Goal: Transaction & Acquisition: Purchase product/service

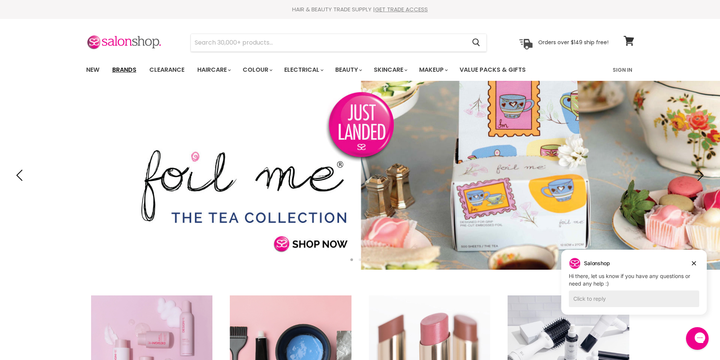
click at [138, 71] on link "Brands" at bounding box center [125, 70] width 36 height 16
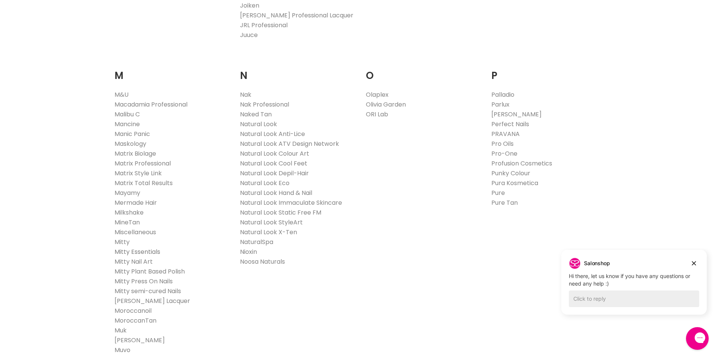
scroll to position [794, 0]
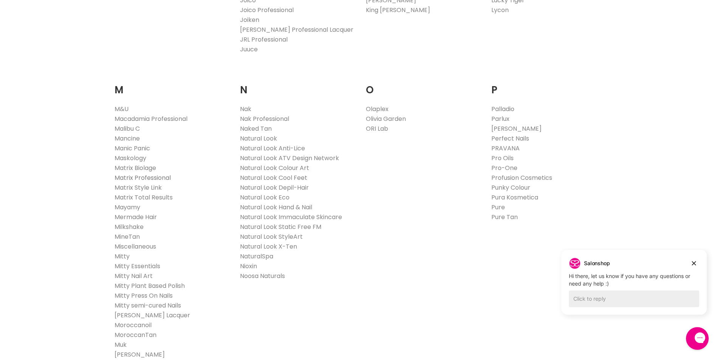
click at [129, 178] on link "Matrix Professional" at bounding box center [143, 178] width 56 height 9
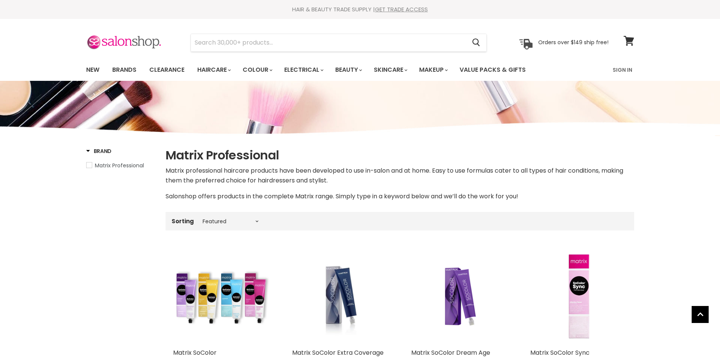
select select "manual"
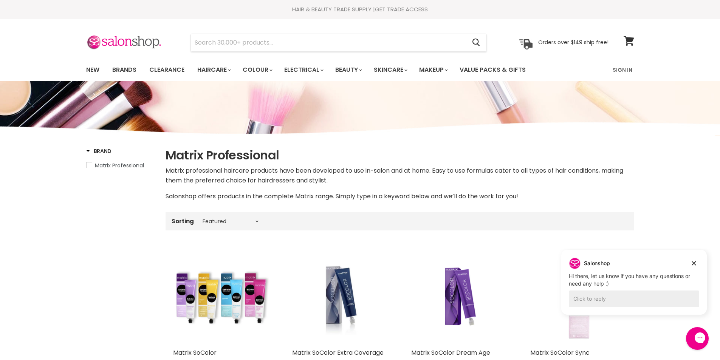
click at [100, 151] on span "Brand" at bounding box center [99, 151] width 26 height 8
click at [213, 41] on input "Search" at bounding box center [329, 42] width 276 height 17
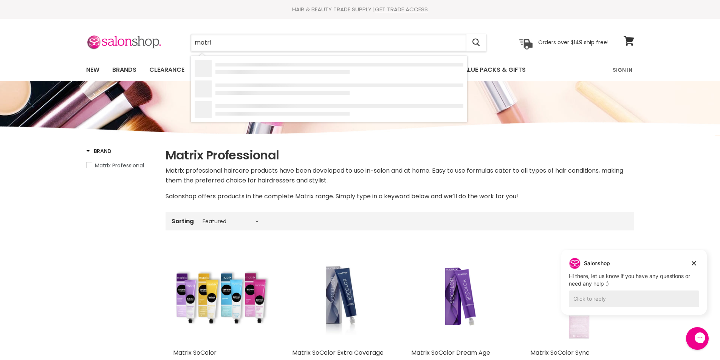
type input "matrix"
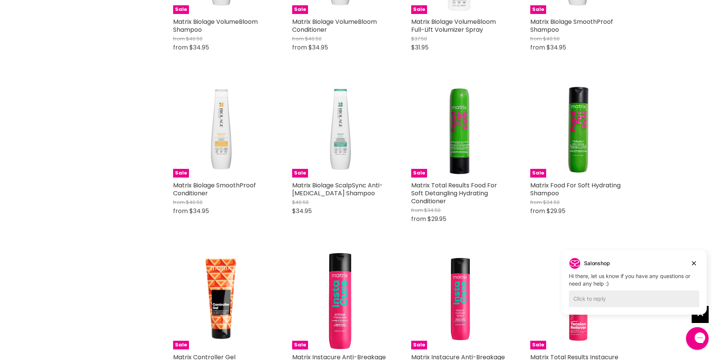
scroll to position [756, 0]
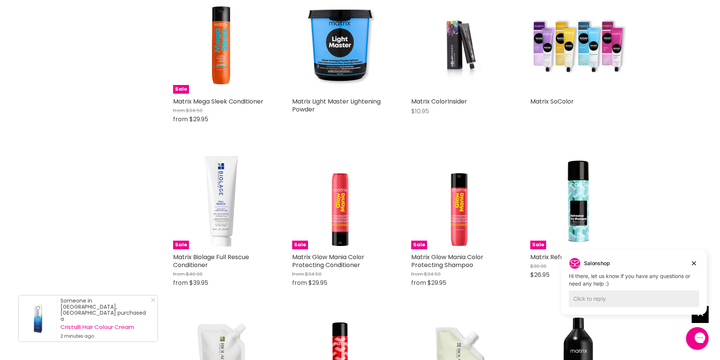
scroll to position [1664, 0]
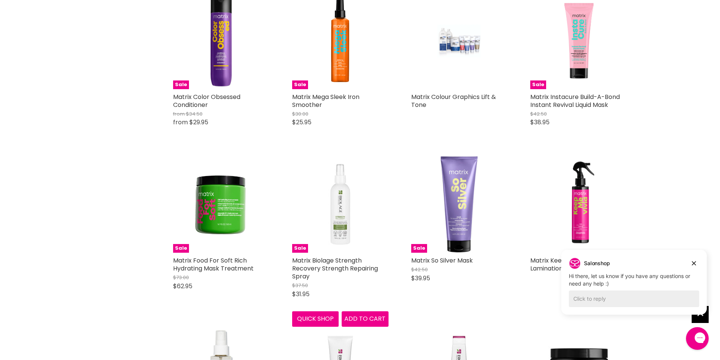
scroll to position [2496, 0]
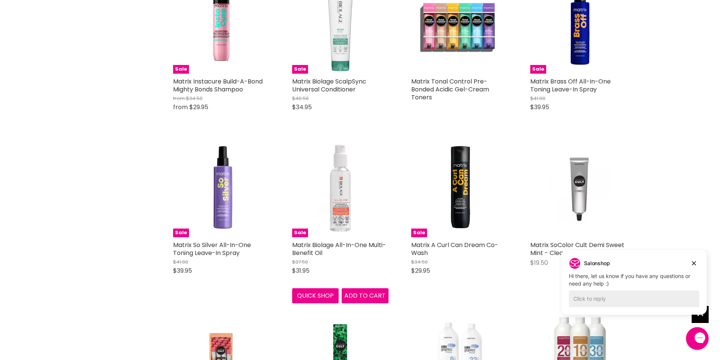
scroll to position [3668, 0]
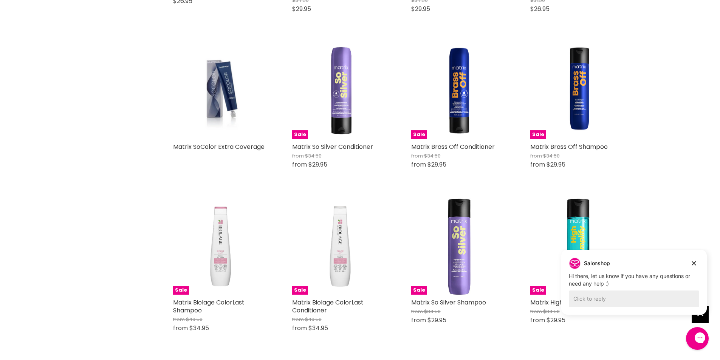
scroll to position [1114, 0]
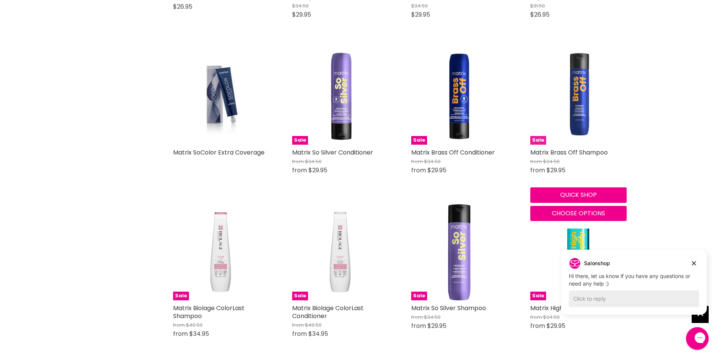
click at [580, 118] on img "Main content" at bounding box center [578, 96] width 96 height 96
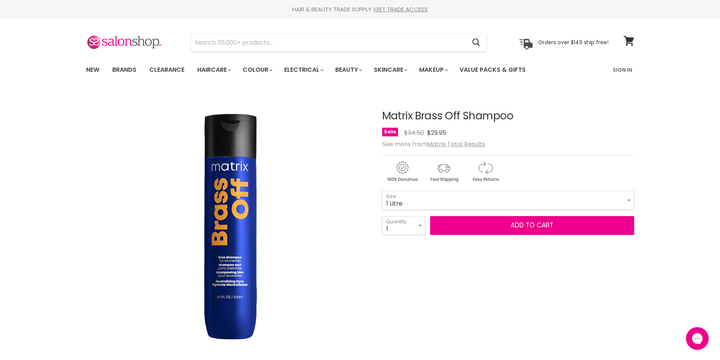
click at [382, 191] on select "300ml 1 Litre" at bounding box center [508, 200] width 252 height 19
select select "1 Litre"
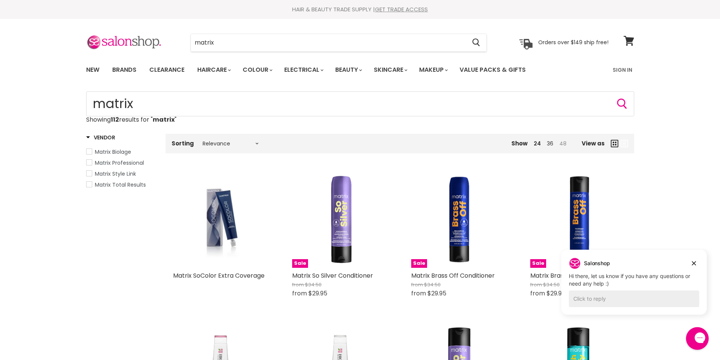
click at [563, 142] on link "48" at bounding box center [563, 144] width 7 height 8
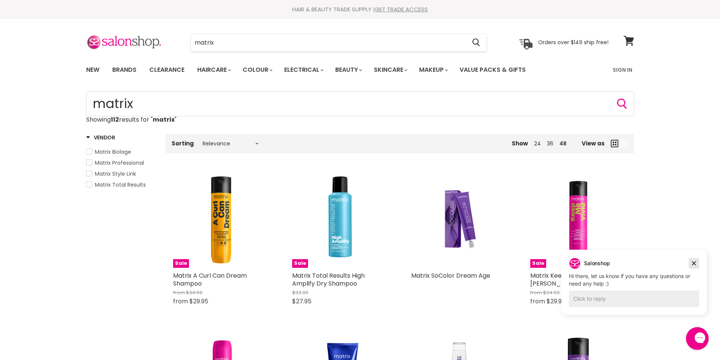
click at [694, 261] on icon "Dismiss campaign" at bounding box center [694, 263] width 8 height 9
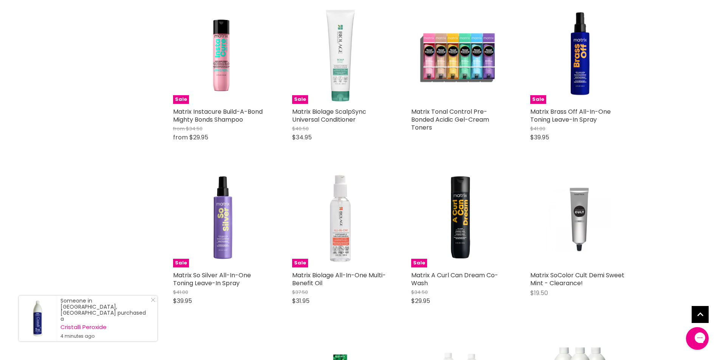
scroll to position [1777, 0]
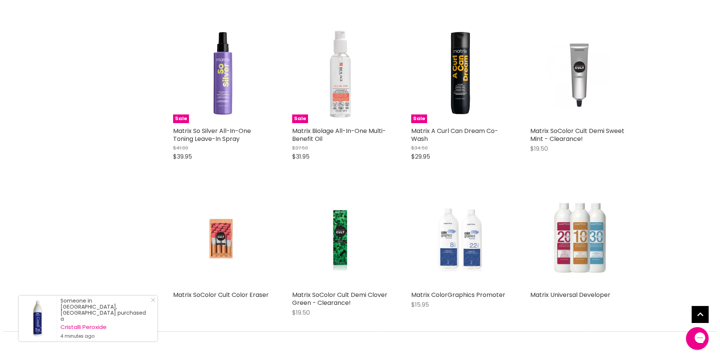
scroll to position [2004, 0]
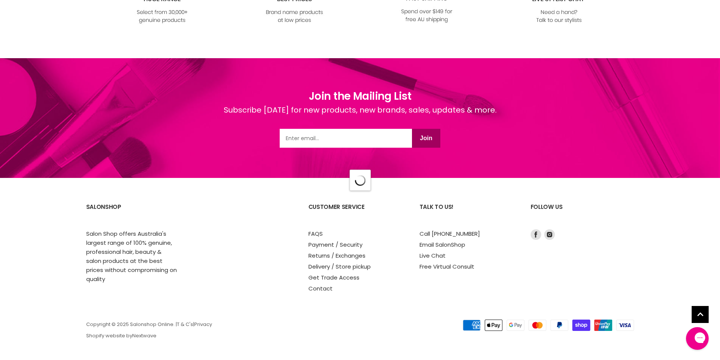
scroll to position [907, 0]
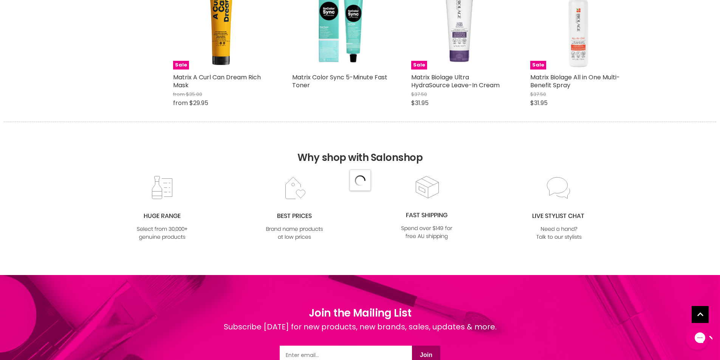
scroll to position [680, 0]
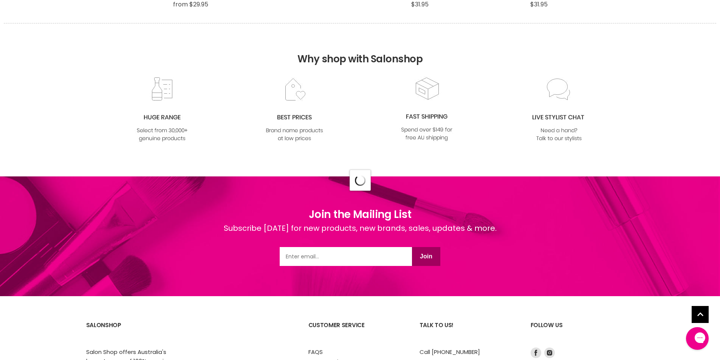
scroll to position [869, 0]
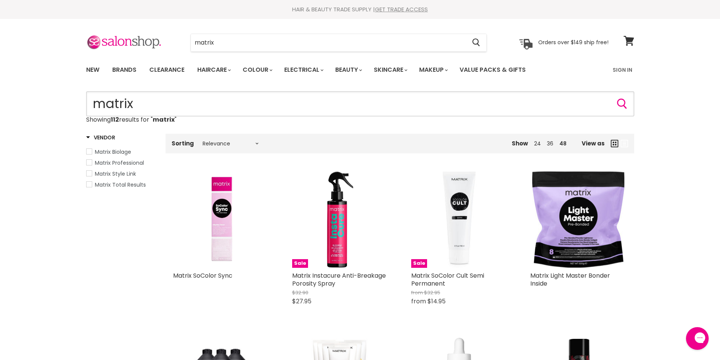
click at [150, 106] on input "matrix" at bounding box center [360, 104] width 548 height 25
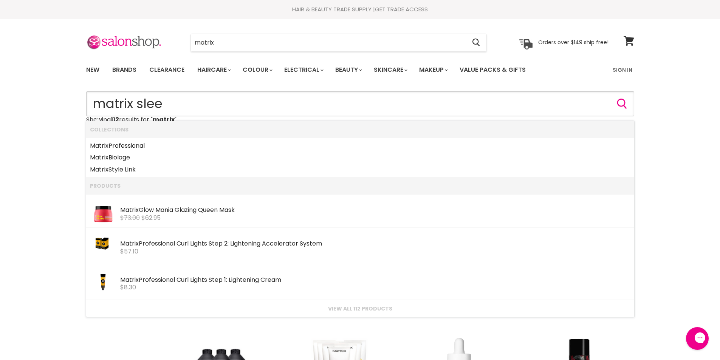
type input "matrix sleek"
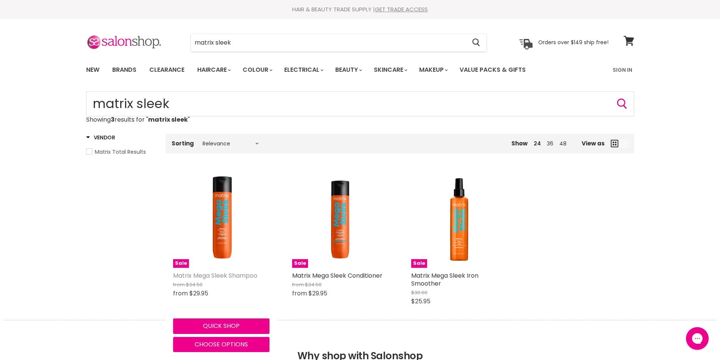
click at [242, 274] on link "Matrix Mega Sleek Shampoo" at bounding box center [215, 275] width 84 height 9
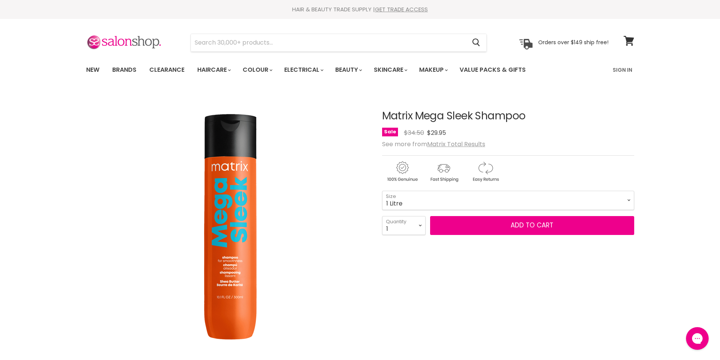
click at [382, 191] on select "300ml 1 Litre" at bounding box center [508, 200] width 252 height 19
select select "1 Litre"
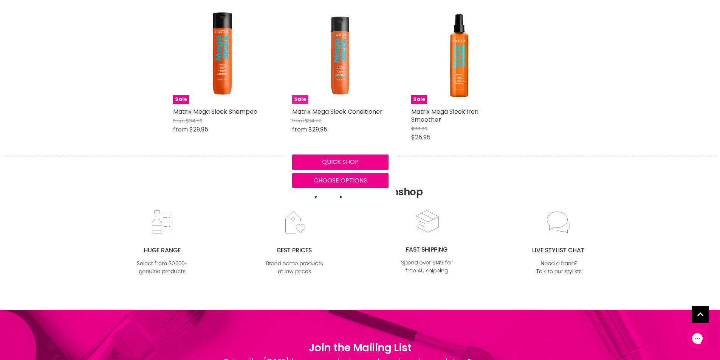
click at [337, 40] on img "Main content" at bounding box center [340, 56] width 96 height 96
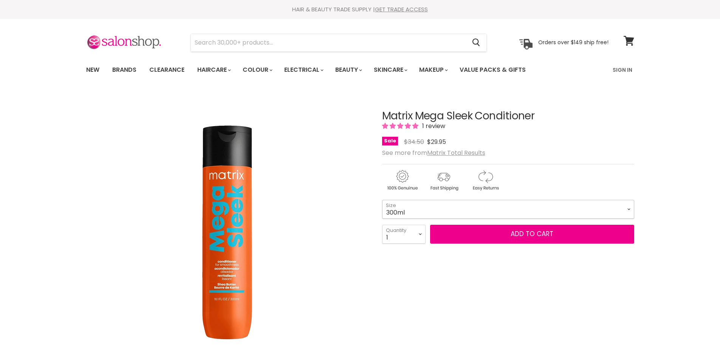
click at [476, 213] on select "300ml 1 Litre" at bounding box center [508, 209] width 252 height 19
click at [382, 200] on select "300ml 1 Litre" at bounding box center [508, 209] width 252 height 19
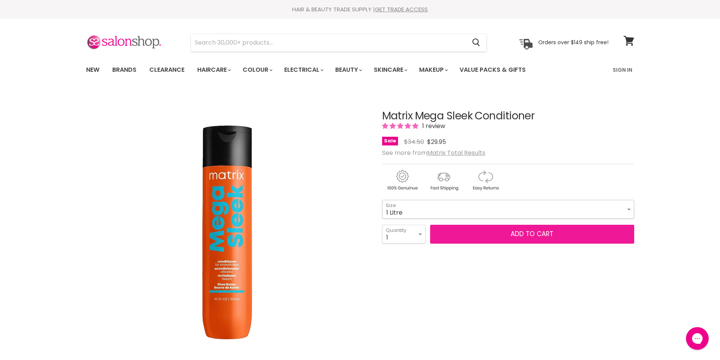
select select "1 Litre"
